Goal: Book appointment/travel/reservation

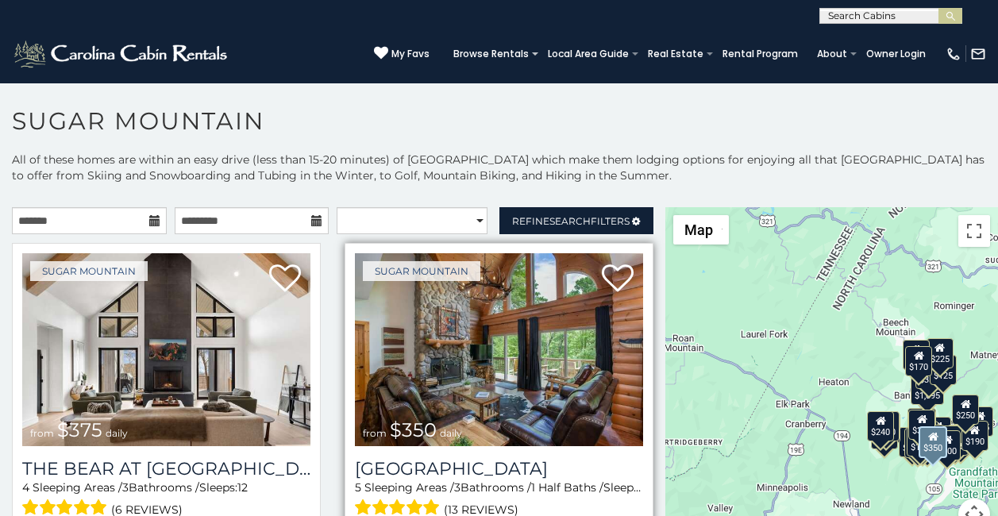
click at [390, 515] on div "Grouse Moor Lodge 5 Sleeping Areas / 3 Bathrooms / 1 Half Baths / Sleeps: 12 (1…" at bounding box center [499, 507] width 288 height 98
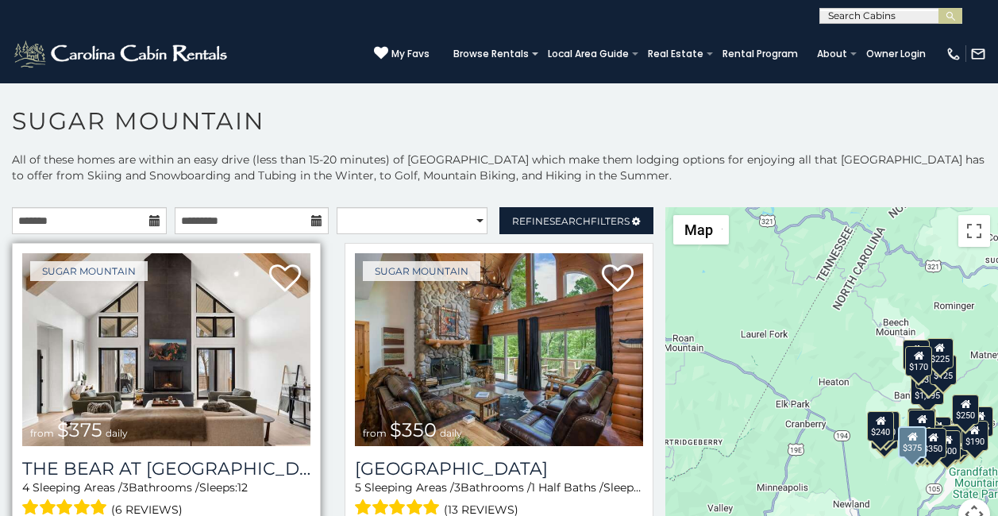
click at [56, 515] on div "The Bear At Sugar Mountain 4 Sleeping Areas / 3 Bathrooms / Sleeps: 12 (6 revie…" at bounding box center [166, 507] width 288 height 98
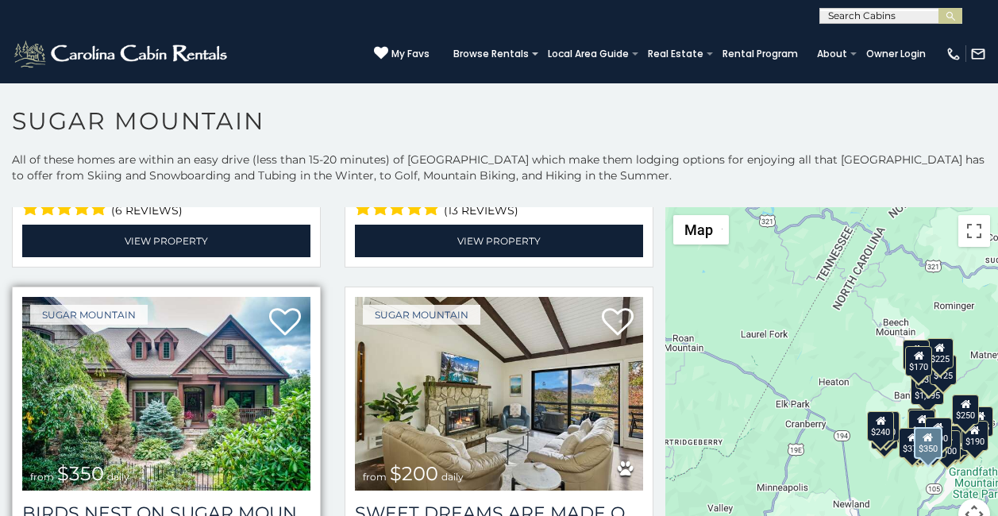
scroll to position [6, 0]
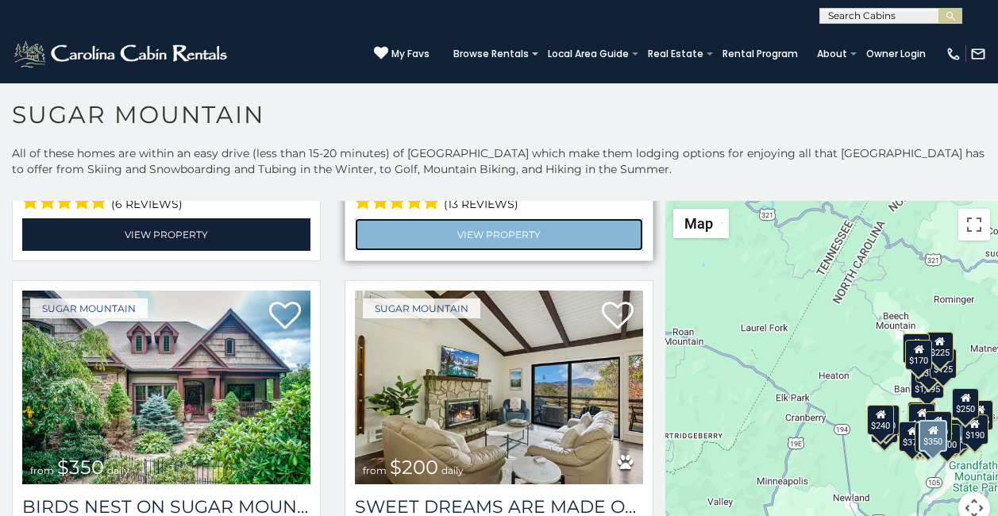
click at [358, 218] on link "View Property" at bounding box center [499, 234] width 288 height 33
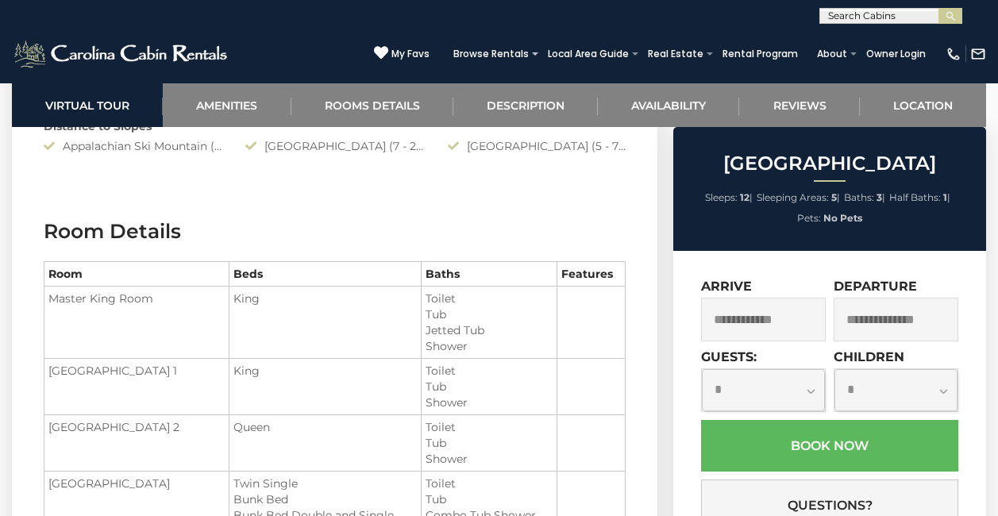
scroll to position [1748, 0]
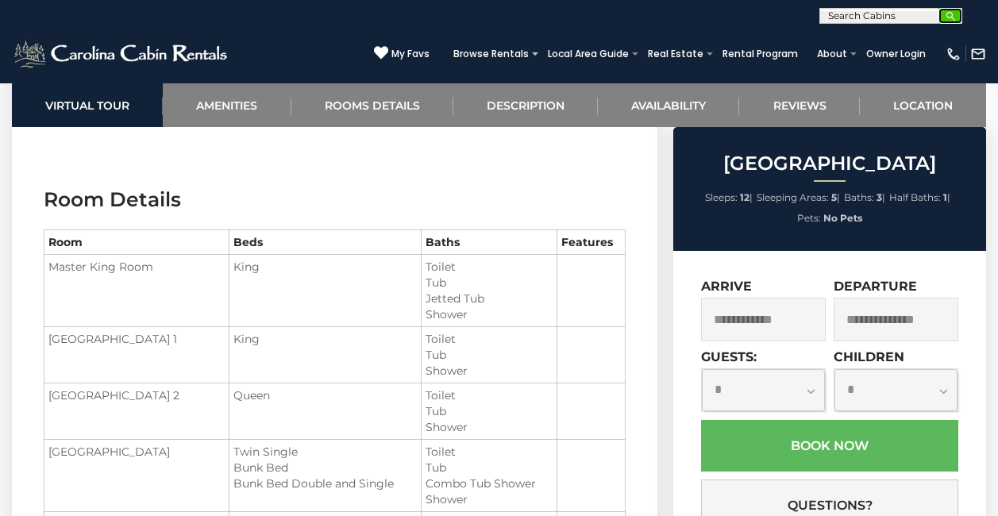
click at [945, 15] on img "submit" at bounding box center [951, 16] width 12 height 12
